Goal: Task Accomplishment & Management: Manage account settings

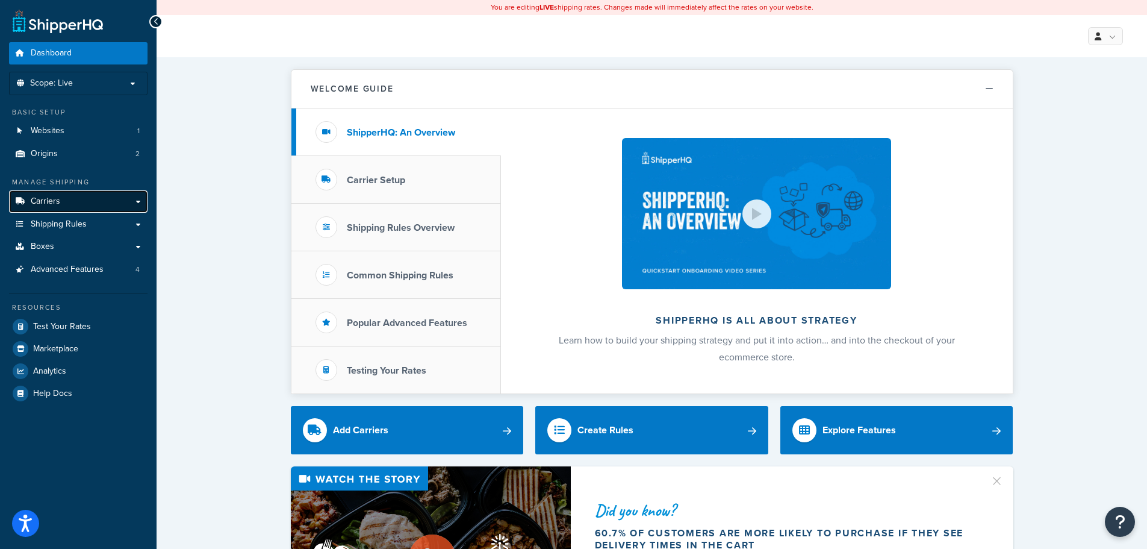
click at [142, 200] on link "Carriers" at bounding box center [78, 201] width 139 height 22
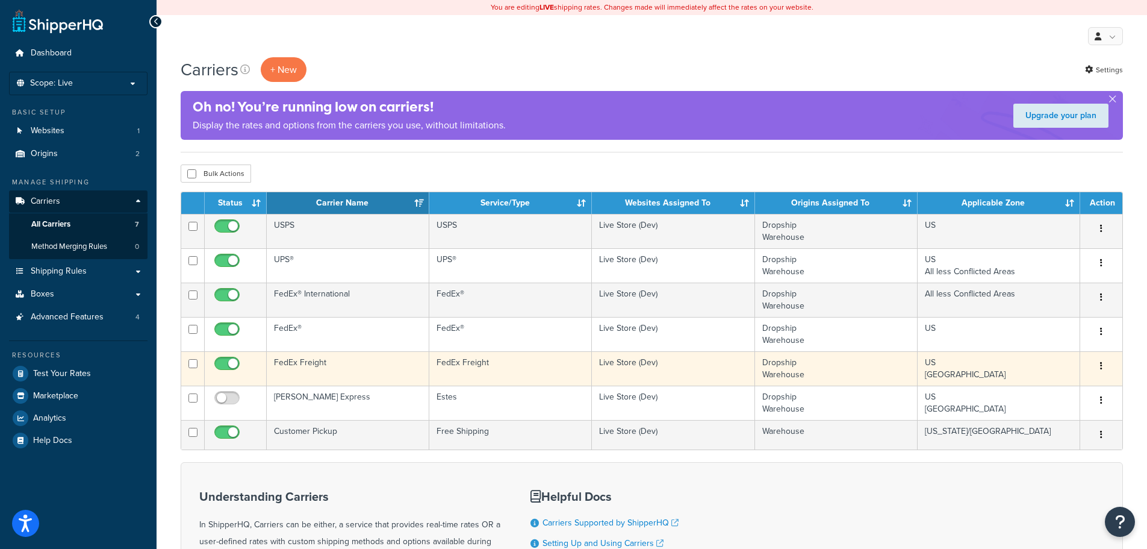
click at [1098, 362] on button "button" at bounding box center [1101, 366] width 17 height 19
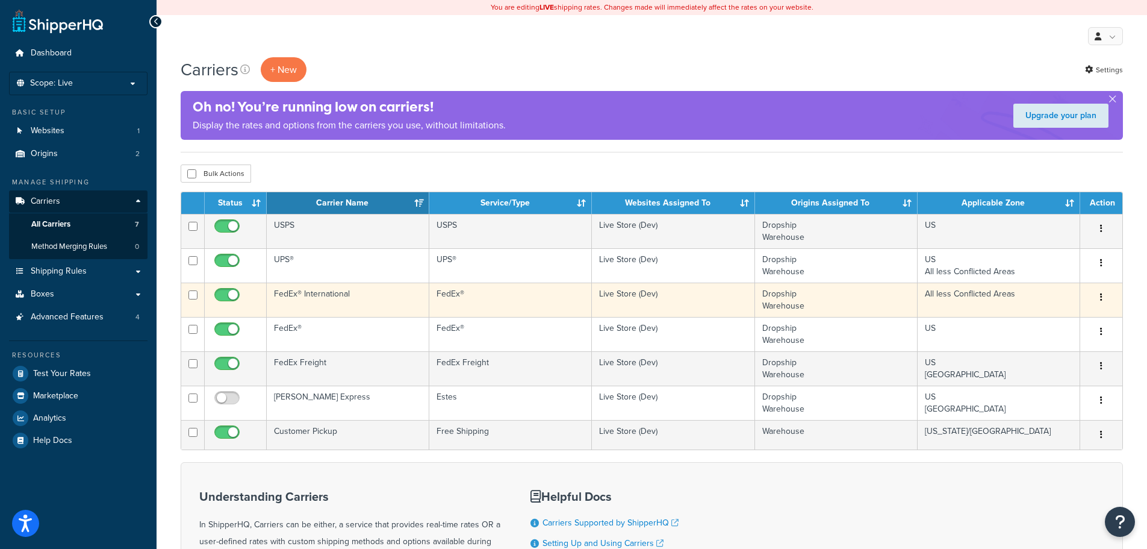
click at [1097, 293] on button "button" at bounding box center [1101, 297] width 17 height 19
click at [1041, 315] on link "Edit" at bounding box center [1052, 321] width 95 height 25
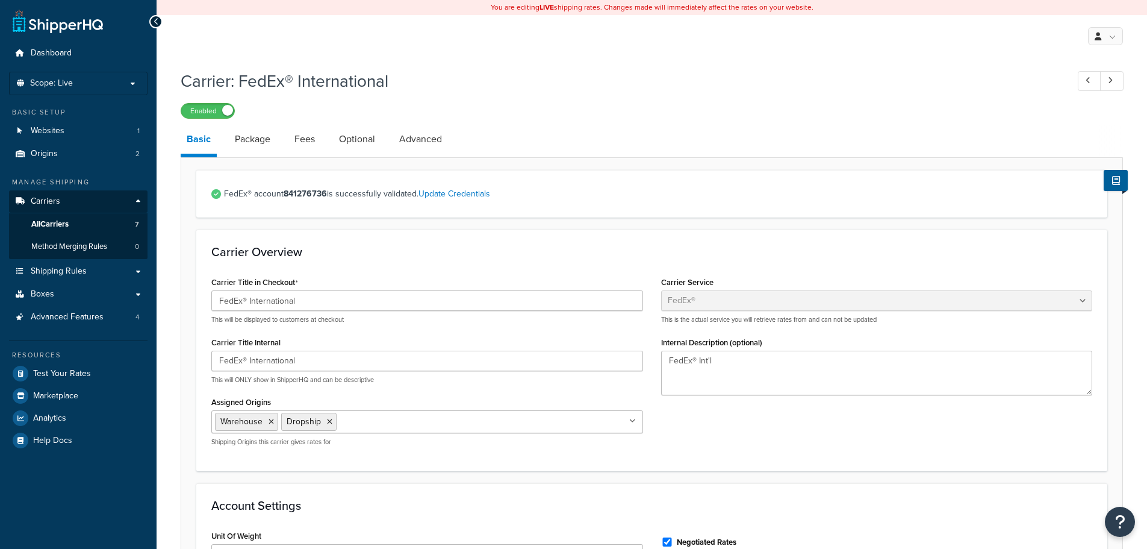
select select "fedEx"
select select "REGULAR_PICKUP"
select select "YOUR_PACKAGING"
drag, startPoint x: 333, startPoint y: 299, endPoint x: 163, endPoint y: 297, distance: 169.8
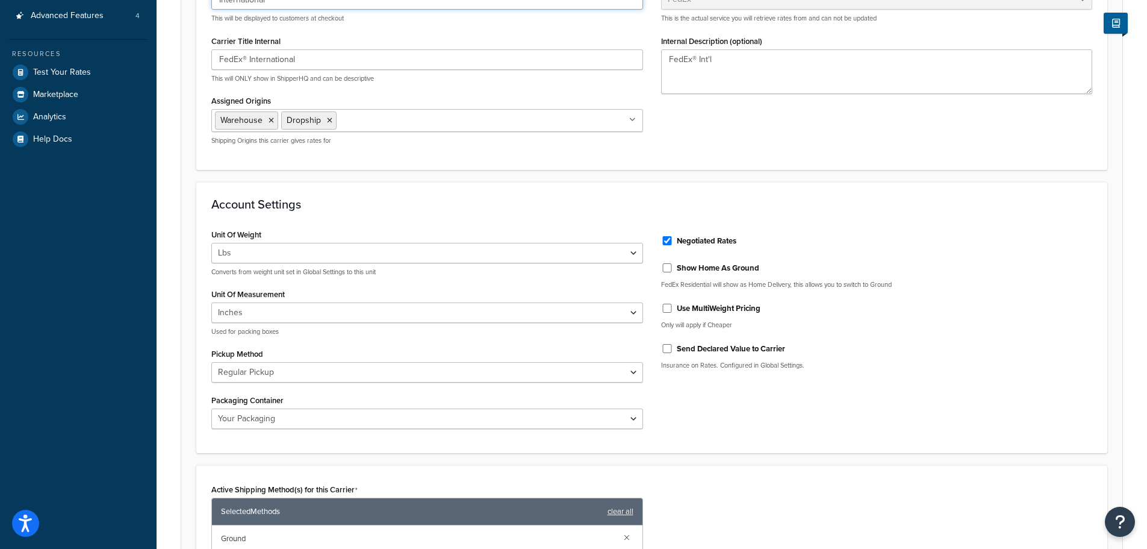
scroll to position [660, 0]
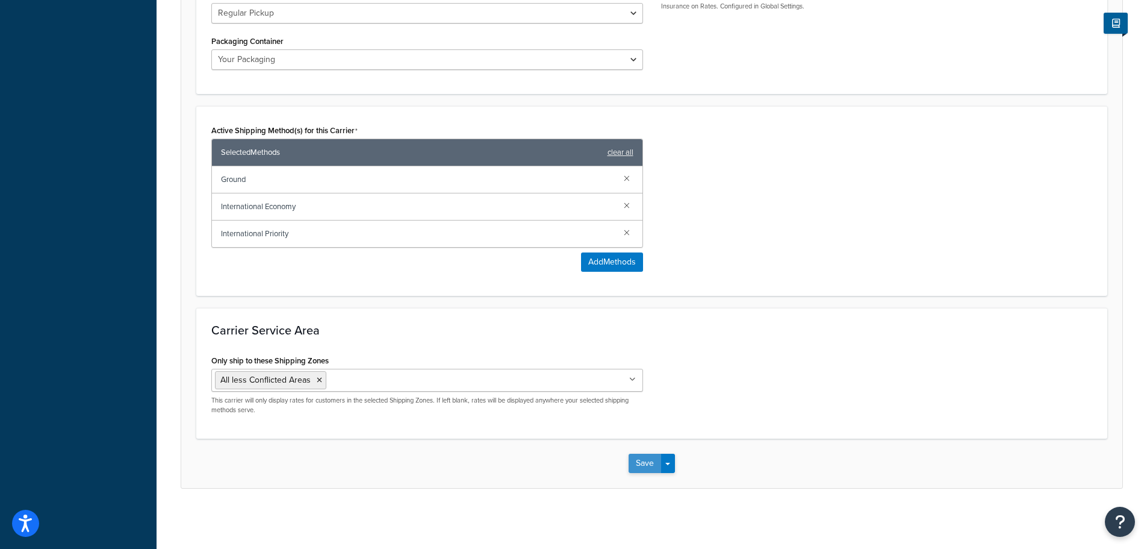
type input "International"
click at [635, 465] on button "Save" at bounding box center [645, 462] width 33 height 19
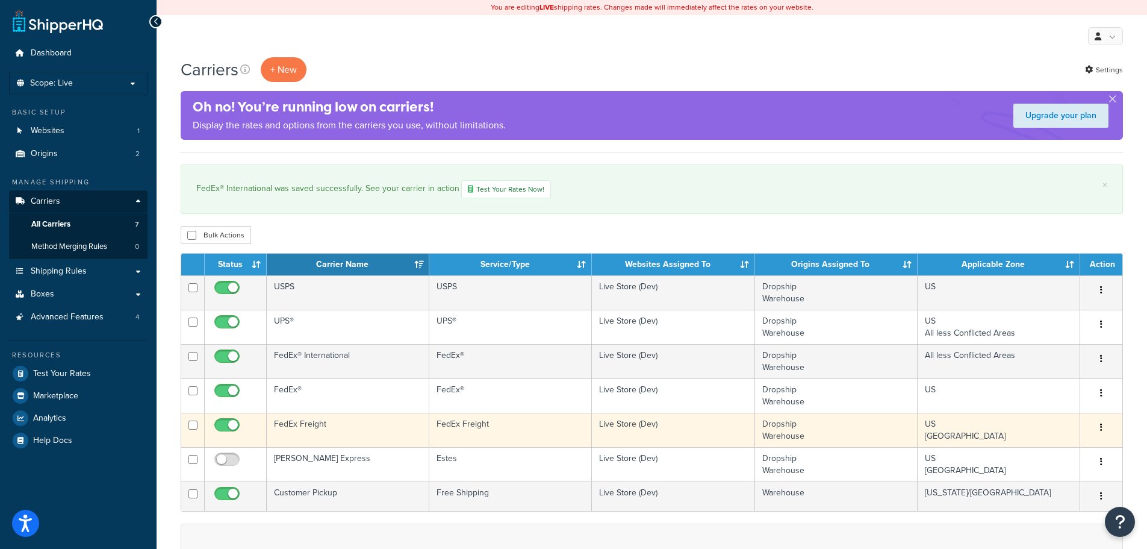
click at [1101, 424] on icon "button" at bounding box center [1101, 427] width 2 height 8
click at [1042, 446] on link "Edit" at bounding box center [1052, 451] width 95 height 25
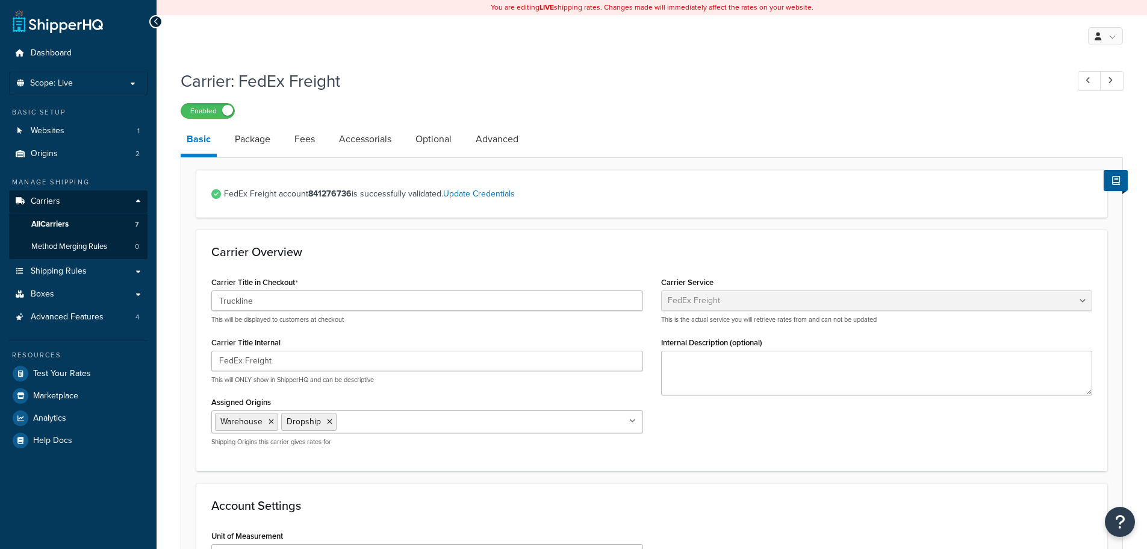
select select "fedExFreight"
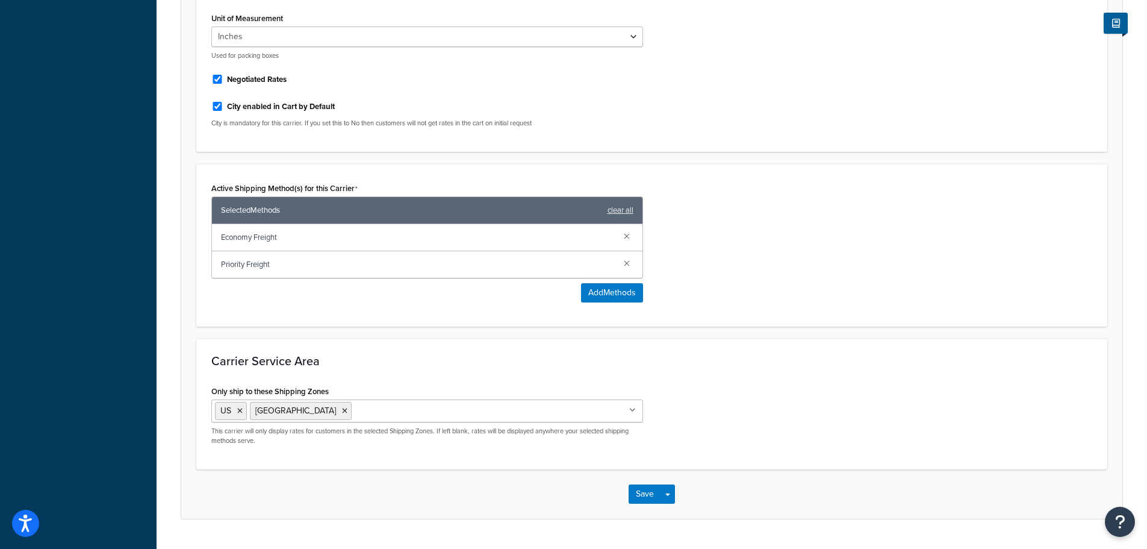
scroll to position [548, 0]
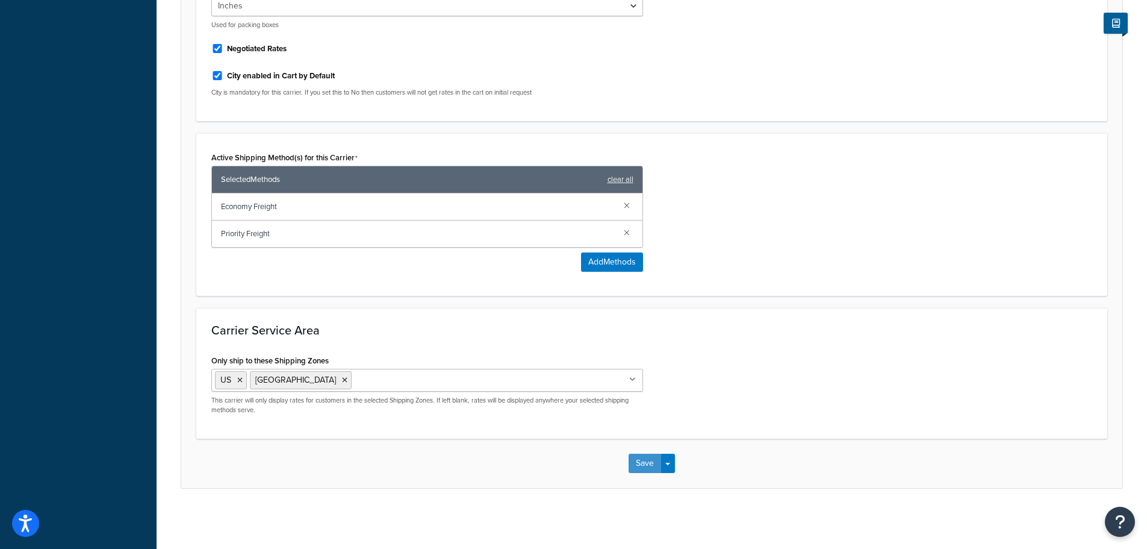
click at [640, 459] on button "Save" at bounding box center [645, 462] width 33 height 19
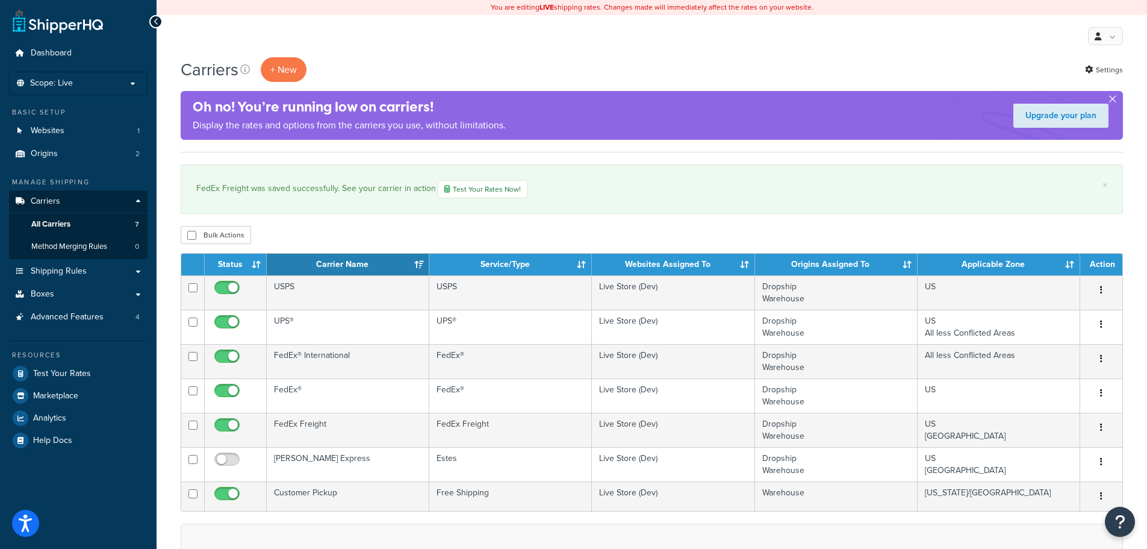
click at [1111, 100] on button "button" at bounding box center [1112, 101] width 3 height 3
